Goal: Information Seeking & Learning: Learn about a topic

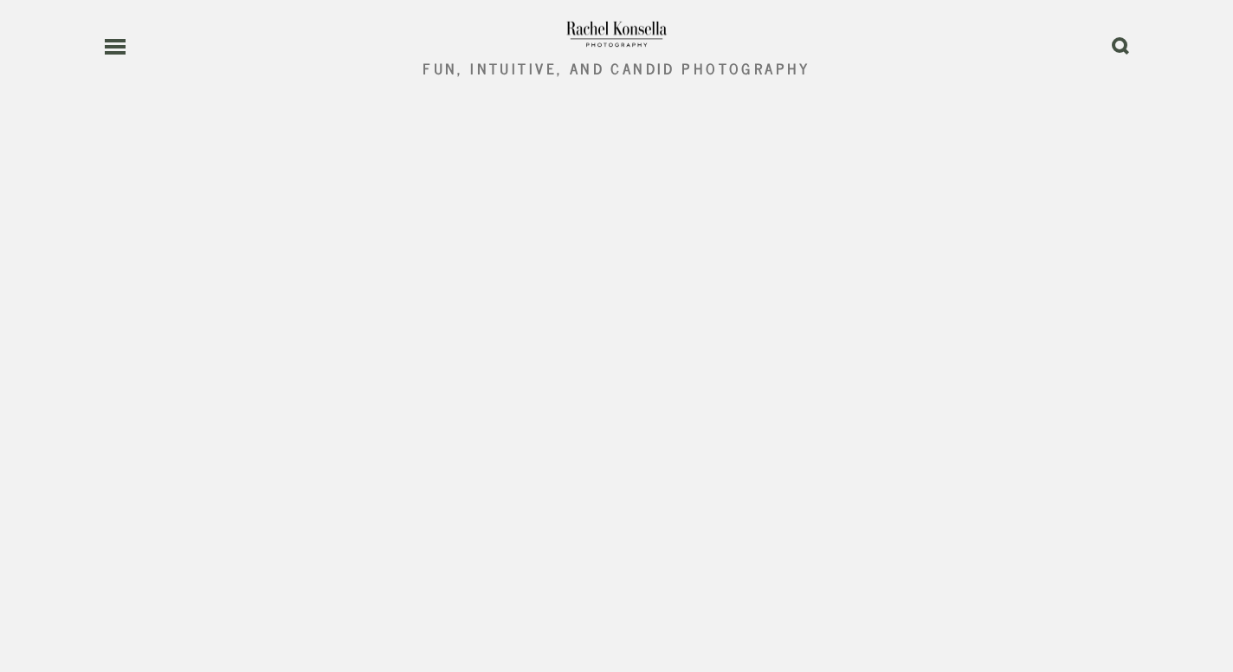
click at [119, 43] on icon at bounding box center [115, 47] width 23 height 16
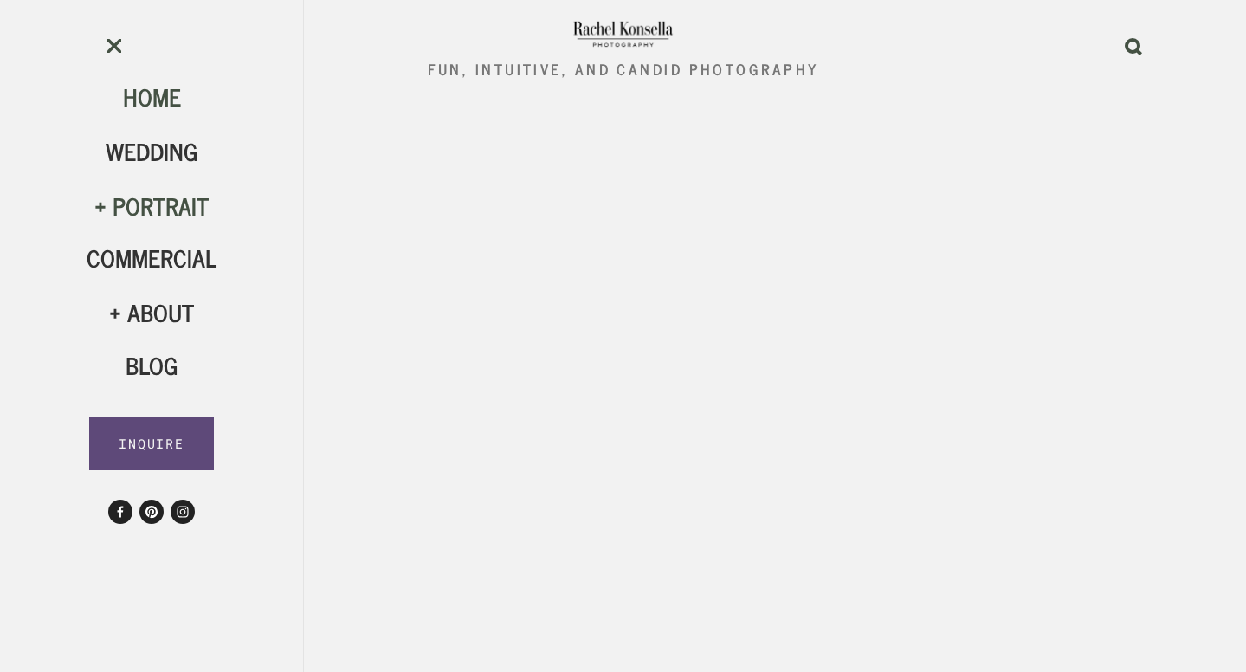
click at [172, 216] on div "Portrait" at bounding box center [152, 205] width 130 height 29
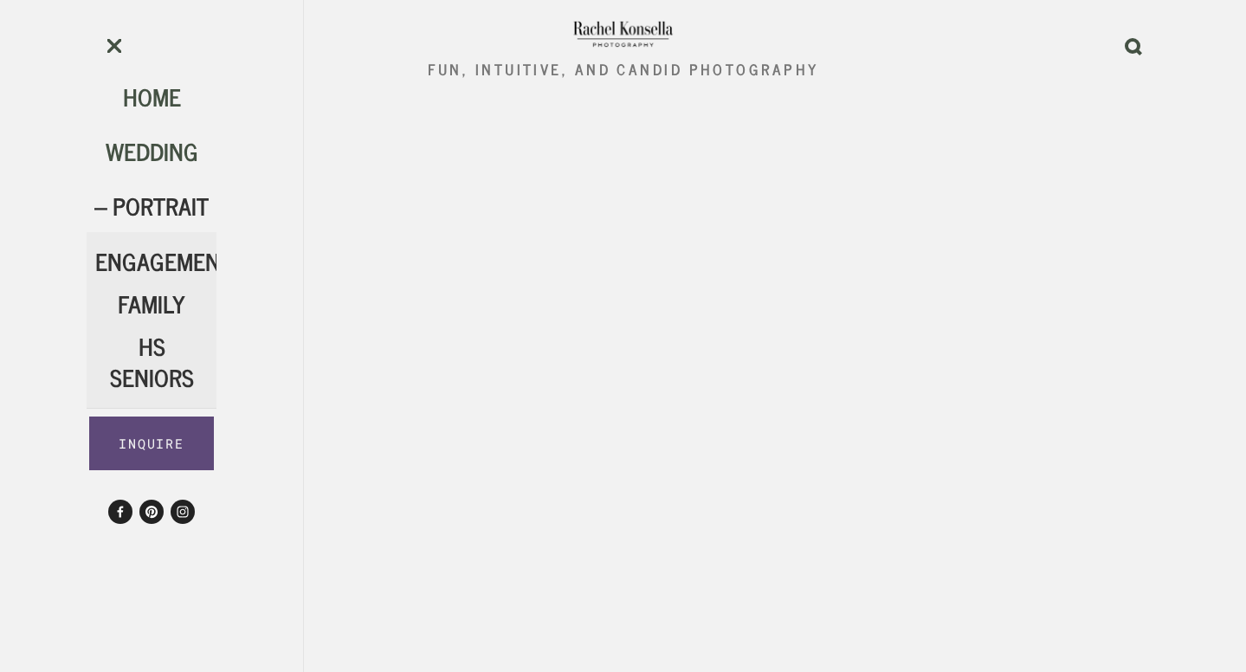
click at [149, 142] on span "Wedding" at bounding box center [152, 151] width 93 height 38
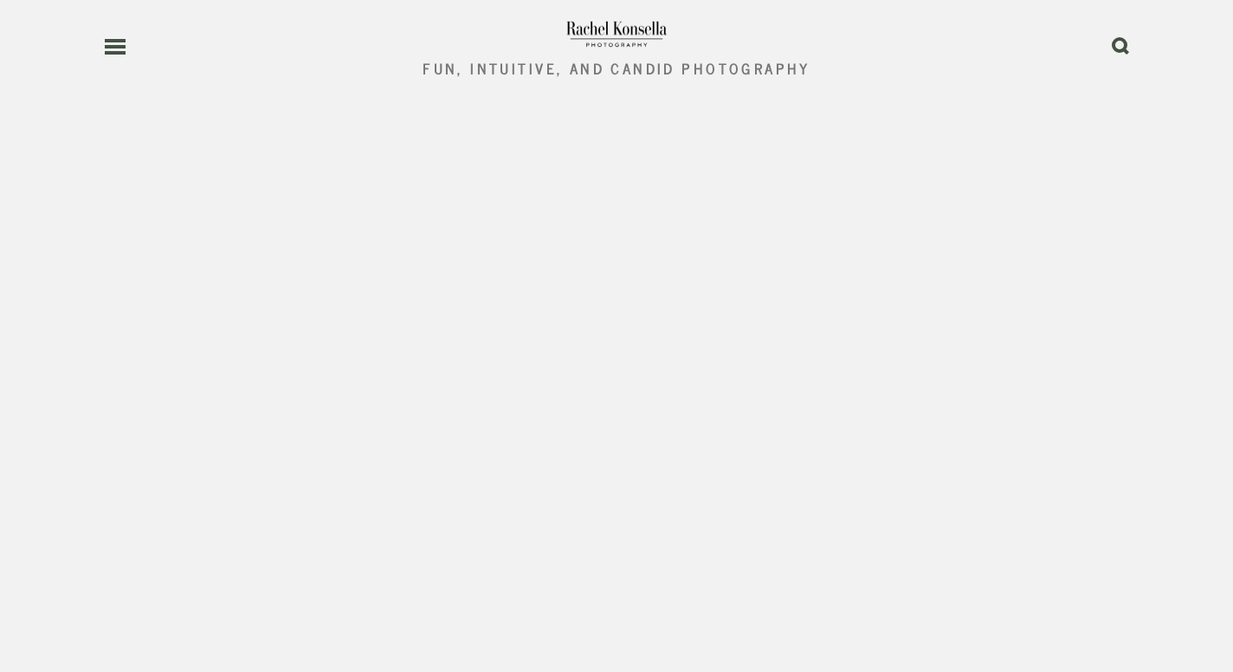
click at [110, 48] on use at bounding box center [115, 47] width 21 height 12
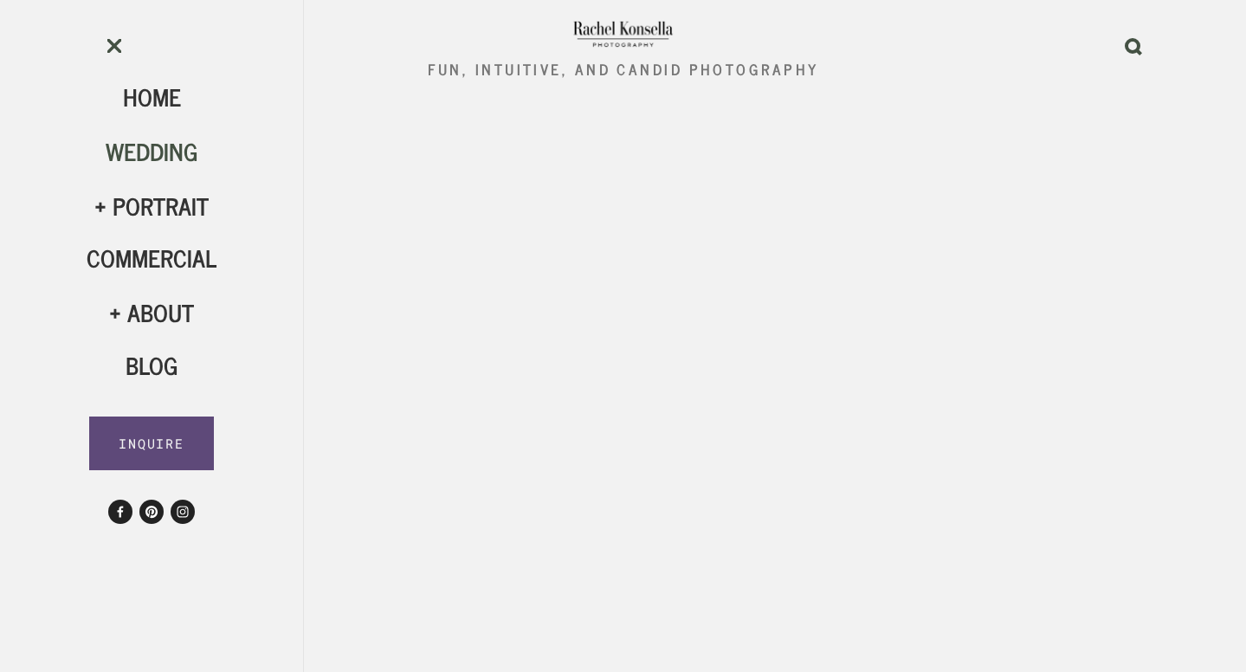
click at [153, 155] on span "Wedding" at bounding box center [152, 151] width 93 height 38
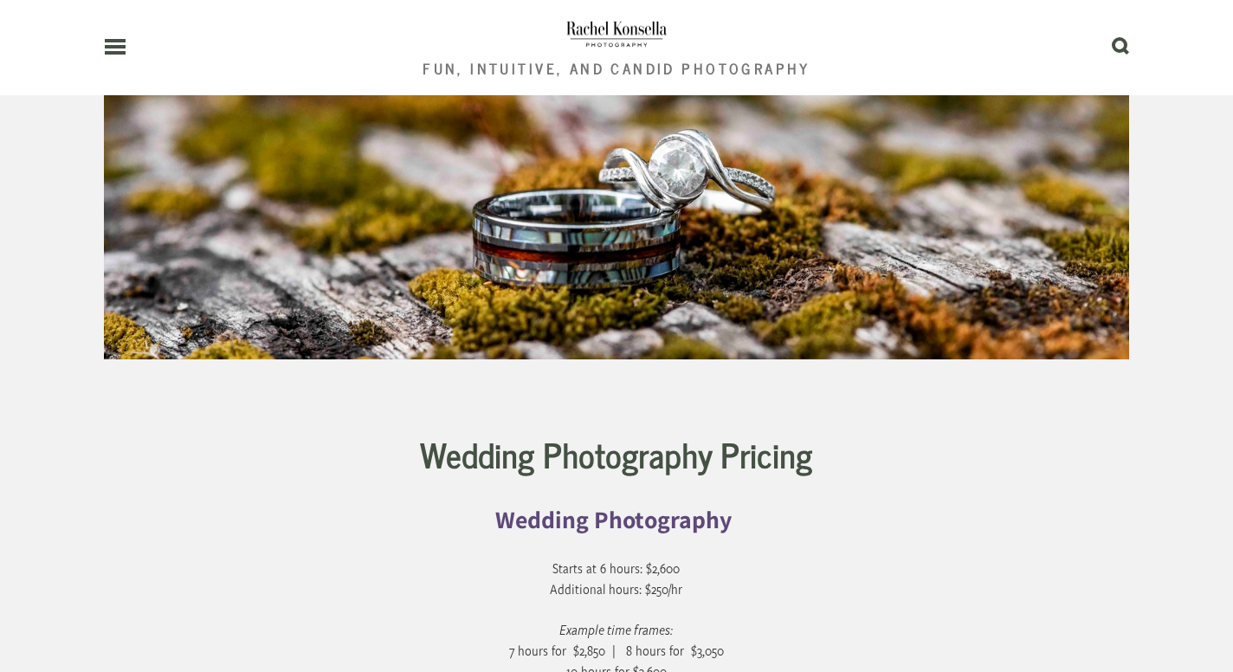
scroll to position [8495, 0]
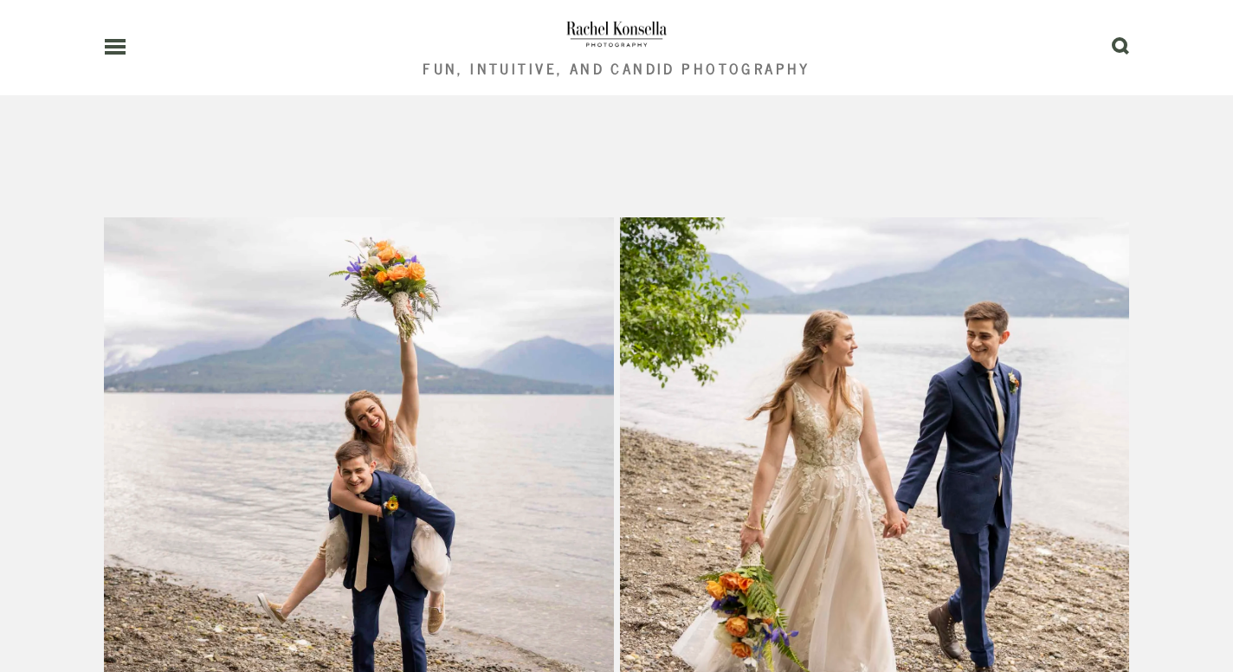
scroll to position [3665, 0]
